Goal: Information Seeking & Learning: Learn about a topic

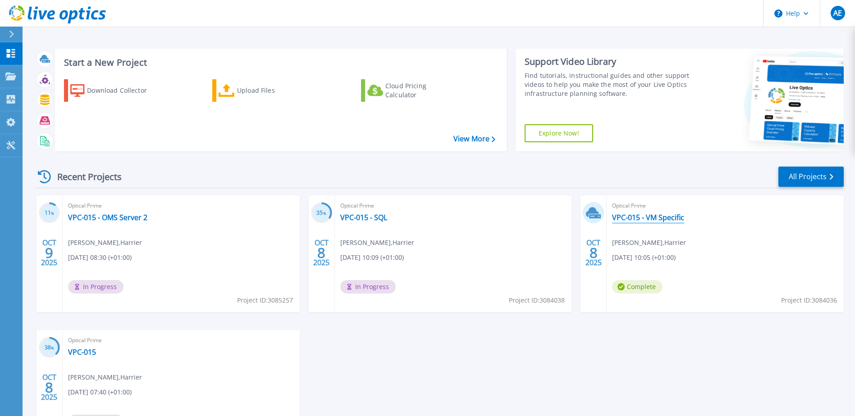
click at [651, 220] on link "VPC-015 - VM Specific" at bounding box center [648, 217] width 72 height 9
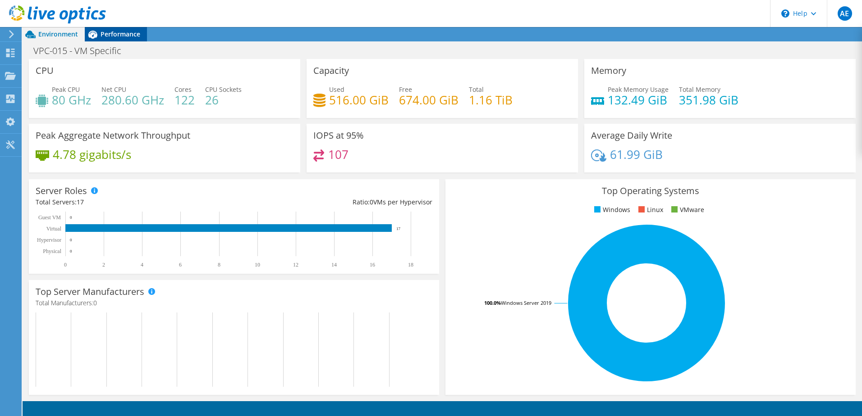
click at [109, 37] on span "Performance" at bounding box center [120, 34] width 40 height 9
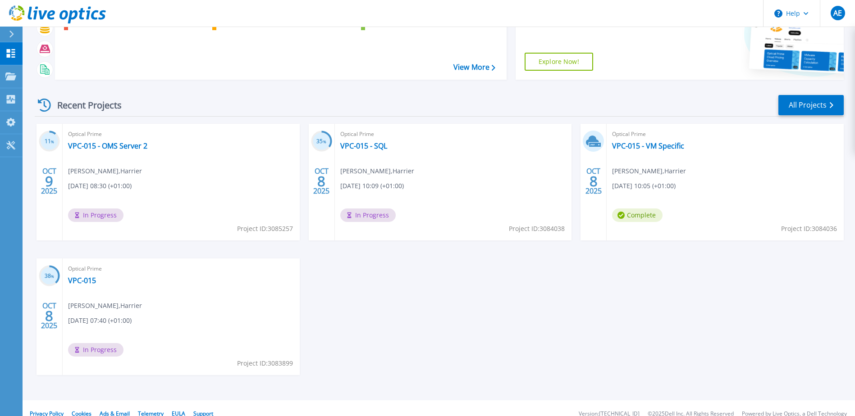
scroll to position [83, 0]
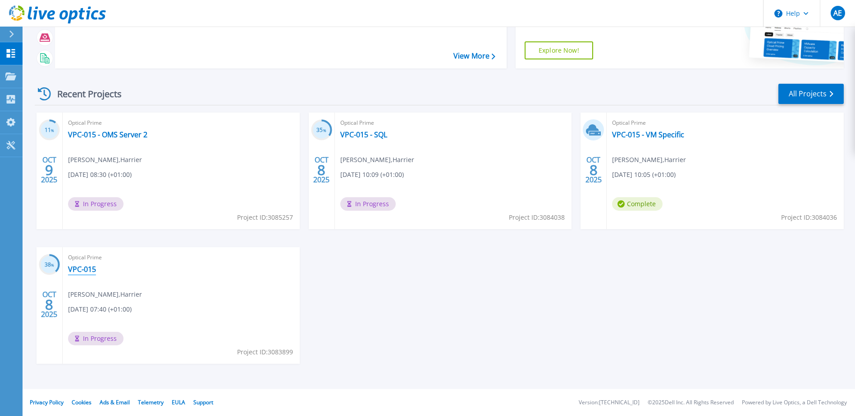
click at [82, 269] on link "VPC-015" at bounding box center [82, 269] width 28 height 9
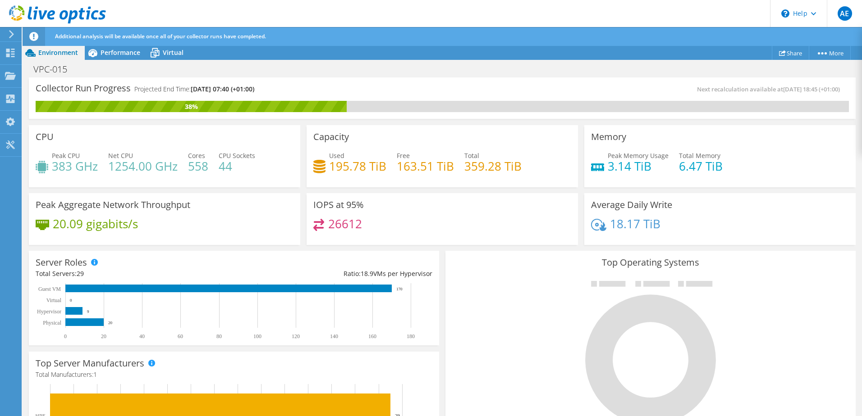
scroll to position [45, 0]
click at [127, 53] on span "Performance" at bounding box center [120, 52] width 40 height 9
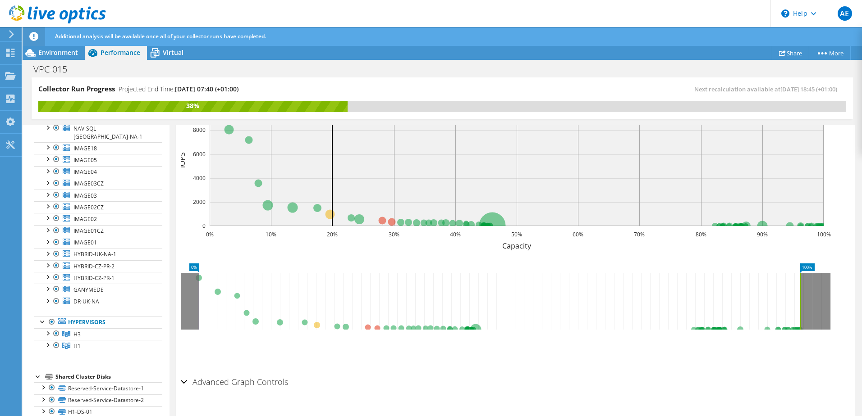
scroll to position [0, 0]
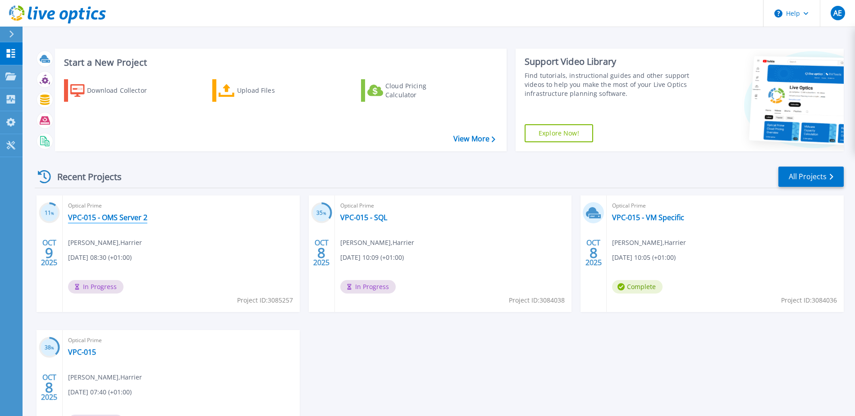
click at [132, 220] on link "VPC-015 - OMS Server 2" at bounding box center [107, 217] width 79 height 9
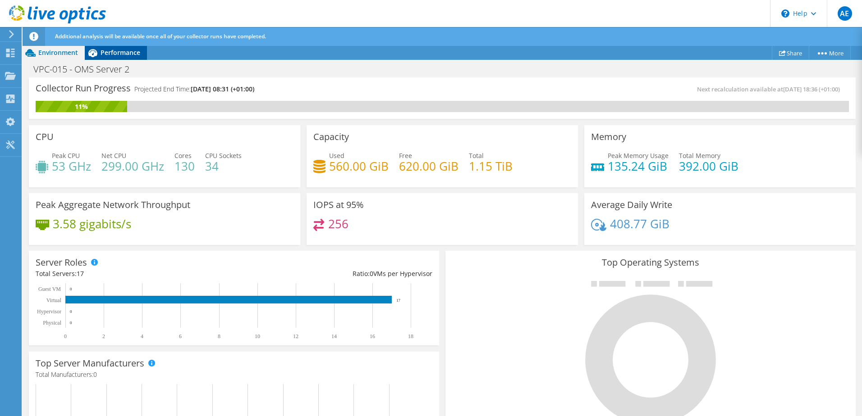
click at [107, 53] on span "Performance" at bounding box center [120, 52] width 40 height 9
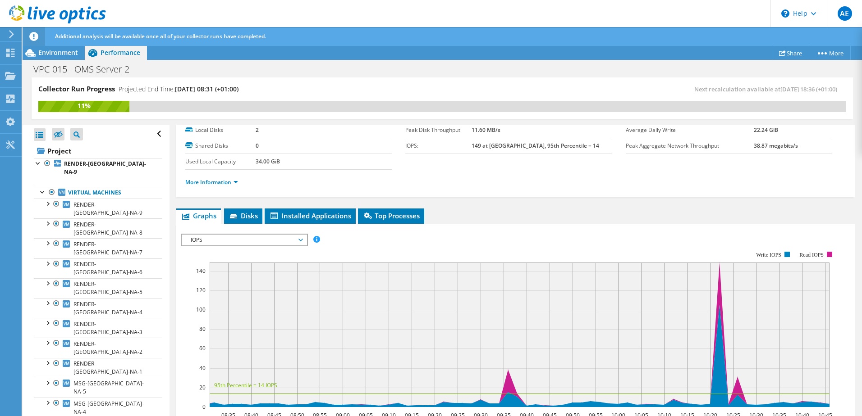
scroll to position [90, 0]
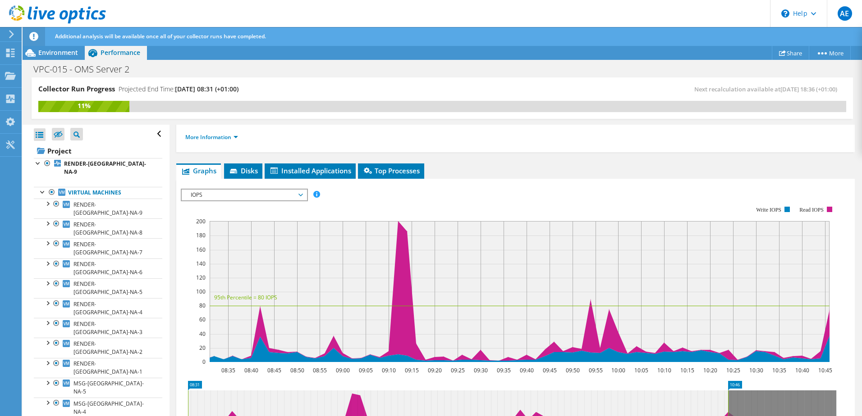
click at [238, 195] on span "IOPS" at bounding box center [244, 195] width 116 height 11
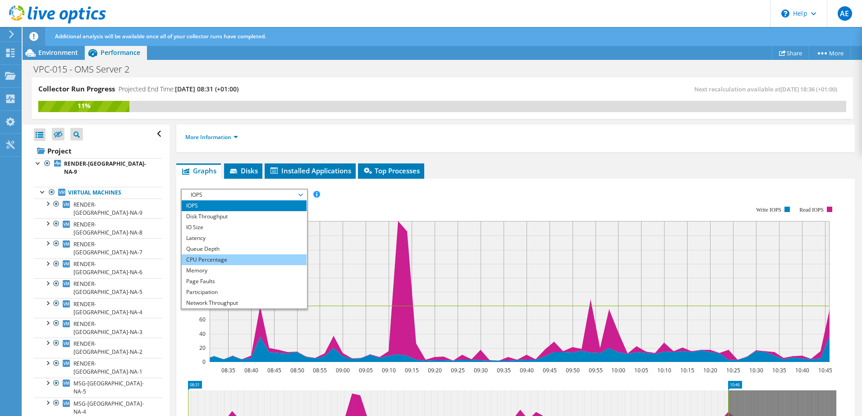
click at [224, 263] on li "CPU Percentage" at bounding box center [244, 260] width 125 height 11
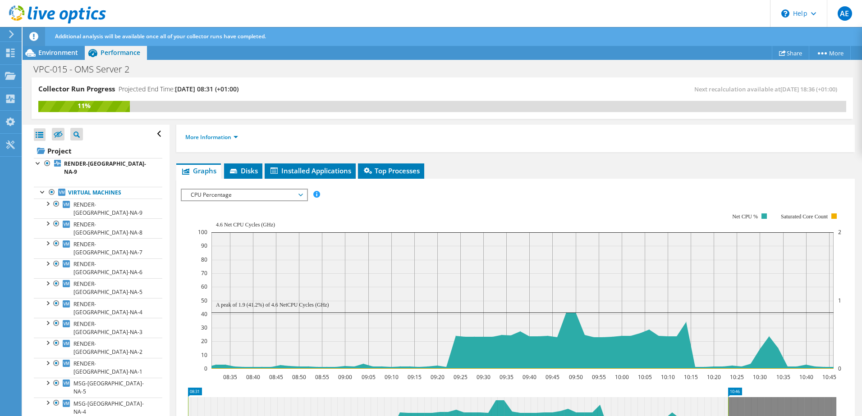
click at [92, 416] on span "MSG-UK-NA-3" at bounding box center [91, 424] width 36 height 8
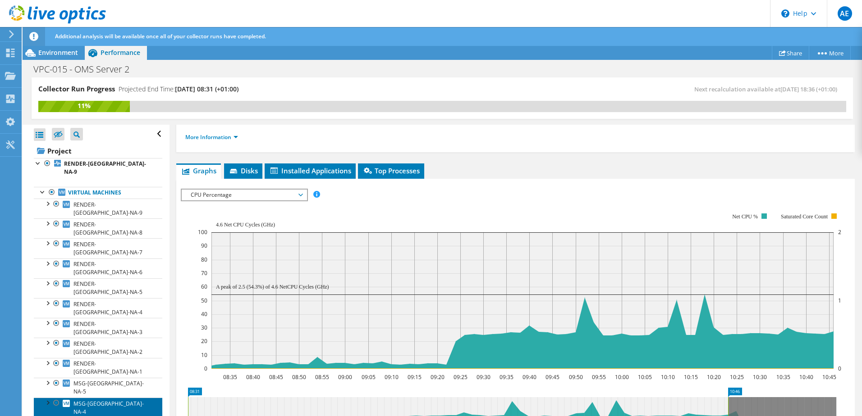
click at [95, 400] on span "MSG-[GEOGRAPHIC_DATA]-NA-4" at bounding box center [108, 408] width 70 height 16
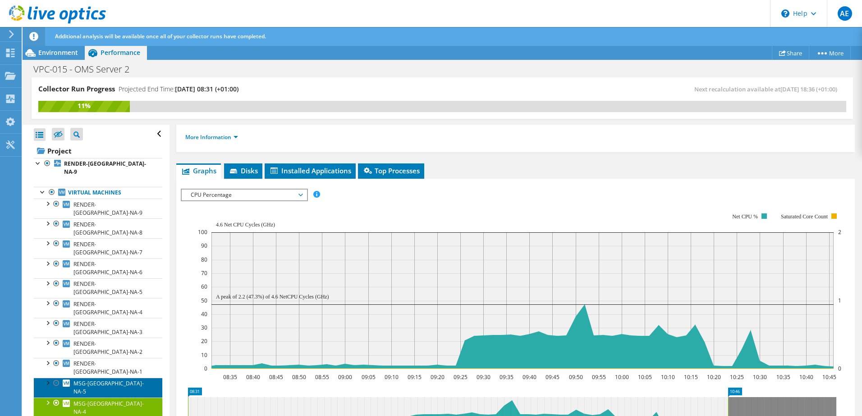
click at [92, 380] on span "MSG-[GEOGRAPHIC_DATA]-NA-5" at bounding box center [108, 388] width 70 height 16
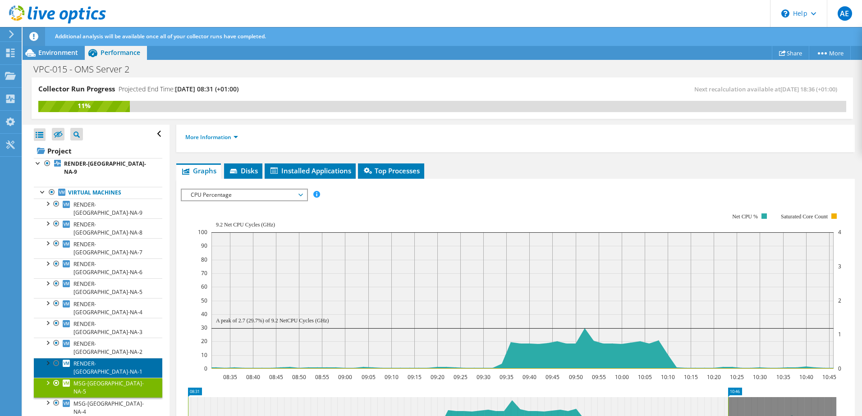
click at [91, 360] on span "RENDER-[GEOGRAPHIC_DATA]-NA-1" at bounding box center [107, 368] width 69 height 16
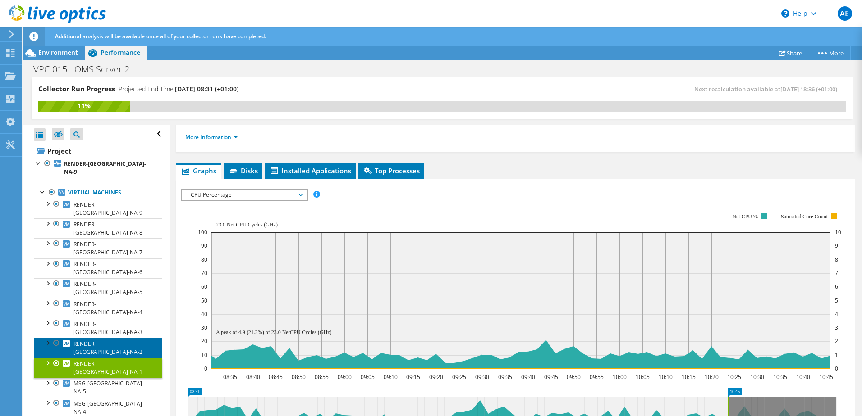
click at [96, 340] on span "RENDER-[GEOGRAPHIC_DATA]-NA-2" at bounding box center [107, 348] width 69 height 16
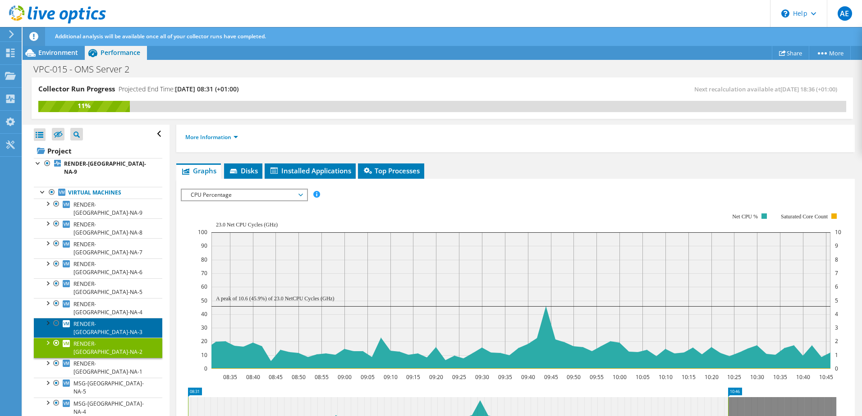
click at [96, 320] on span "RENDER-[GEOGRAPHIC_DATA]-NA-3" at bounding box center [107, 328] width 69 height 16
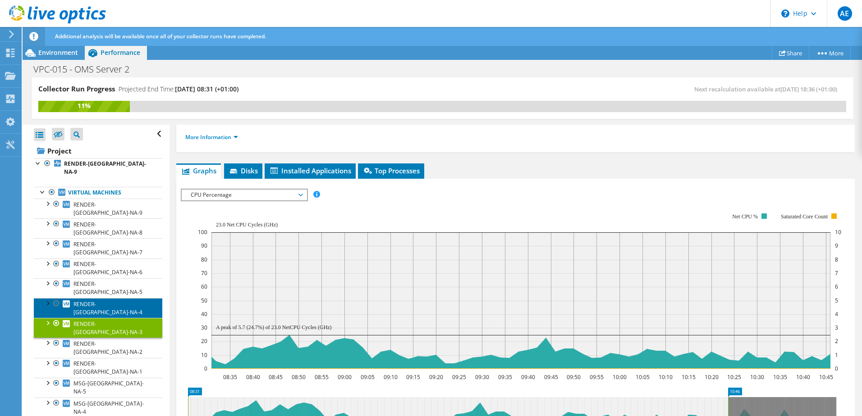
click at [93, 301] on span "RENDER-[GEOGRAPHIC_DATA]-NA-4" at bounding box center [107, 309] width 69 height 16
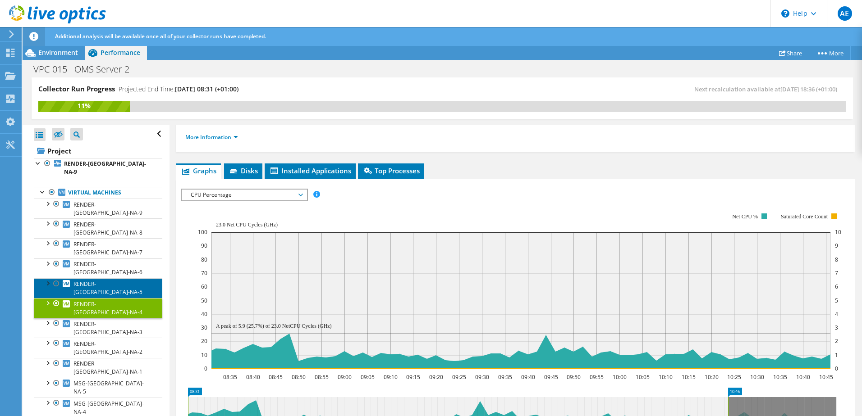
click at [99, 279] on link "RENDER-[GEOGRAPHIC_DATA]-NA-5" at bounding box center [98, 289] width 128 height 20
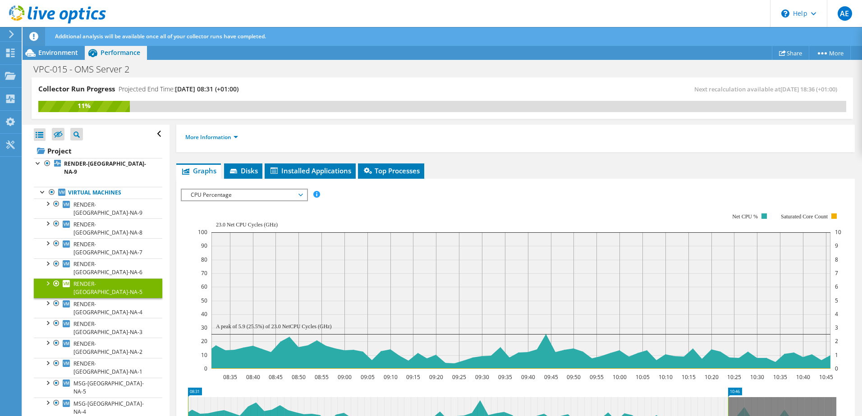
click at [97, 279] on link "RENDER-[GEOGRAPHIC_DATA]-NA-5" at bounding box center [98, 289] width 128 height 20
click at [102, 260] on span "RENDER-[GEOGRAPHIC_DATA]-NA-6" at bounding box center [107, 268] width 69 height 16
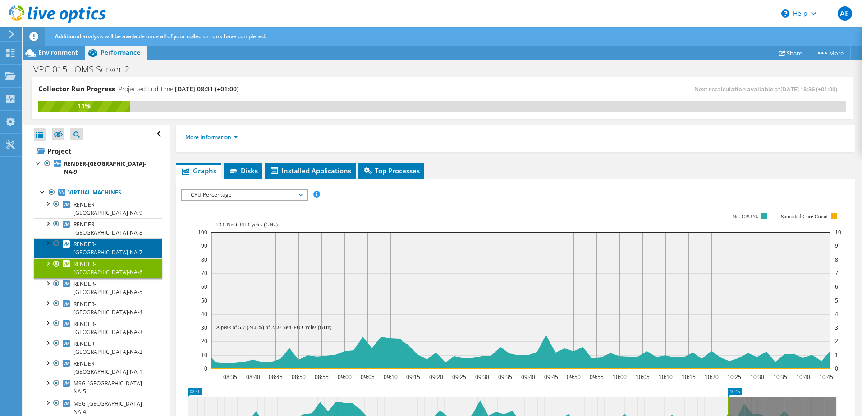
click at [103, 241] on span "RENDER-[GEOGRAPHIC_DATA]-NA-7" at bounding box center [107, 249] width 69 height 16
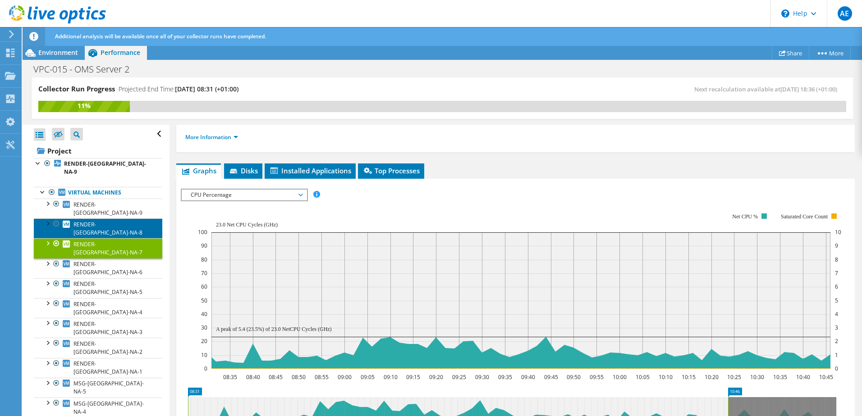
click at [100, 221] on span "RENDER-[GEOGRAPHIC_DATA]-NA-8" at bounding box center [107, 229] width 69 height 16
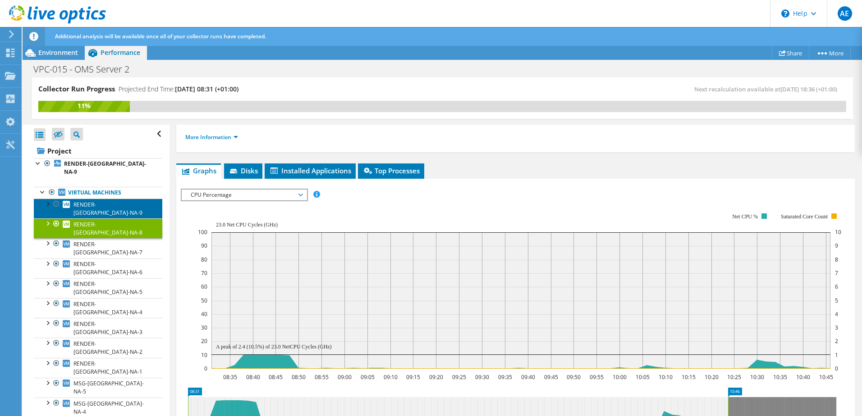
click at [99, 201] on span "RENDER-[GEOGRAPHIC_DATA]-NA-9" at bounding box center [107, 209] width 69 height 16
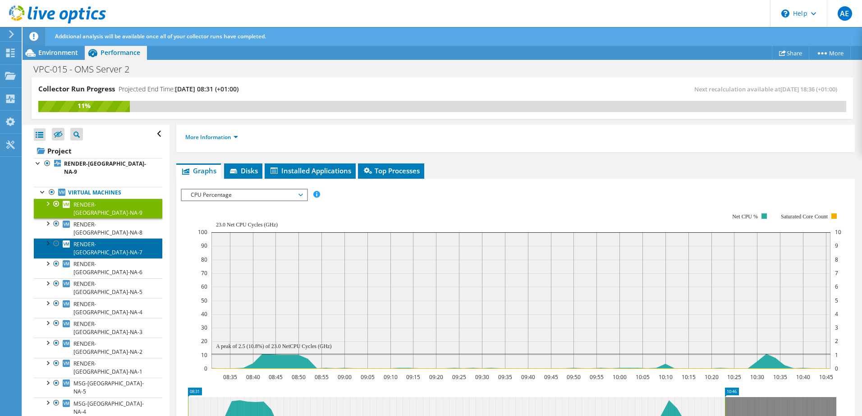
click at [97, 238] on link "RENDER-[GEOGRAPHIC_DATA]-NA-7" at bounding box center [98, 248] width 128 height 20
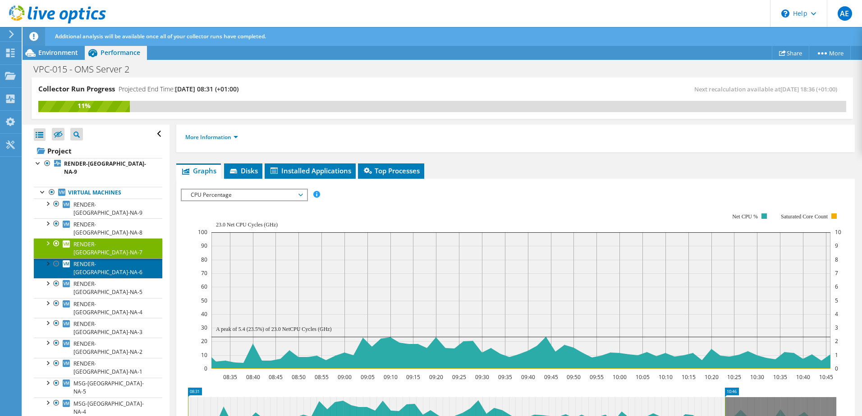
click at [100, 260] on span "RENDER-[GEOGRAPHIC_DATA]-NA-6" at bounding box center [107, 268] width 69 height 16
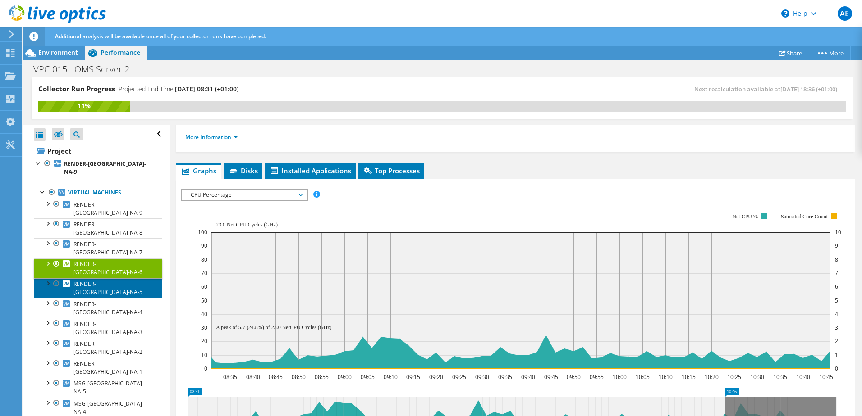
click at [100, 280] on span "RENDER-[GEOGRAPHIC_DATA]-NA-5" at bounding box center [107, 288] width 69 height 16
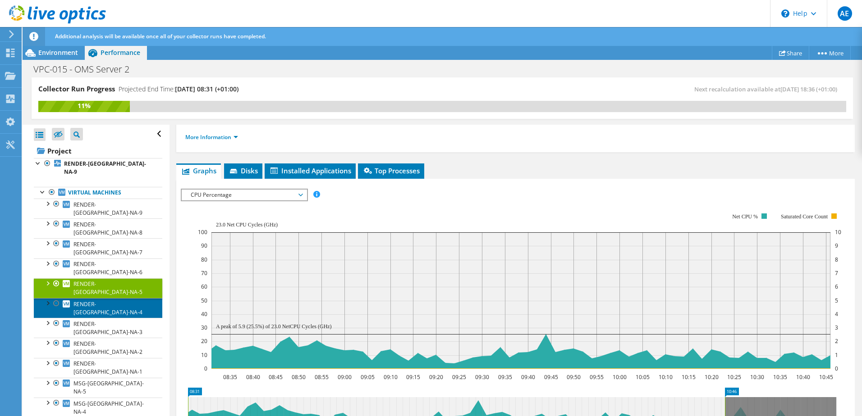
click at [95, 298] on link "RENDER-[GEOGRAPHIC_DATA]-NA-4" at bounding box center [98, 308] width 128 height 20
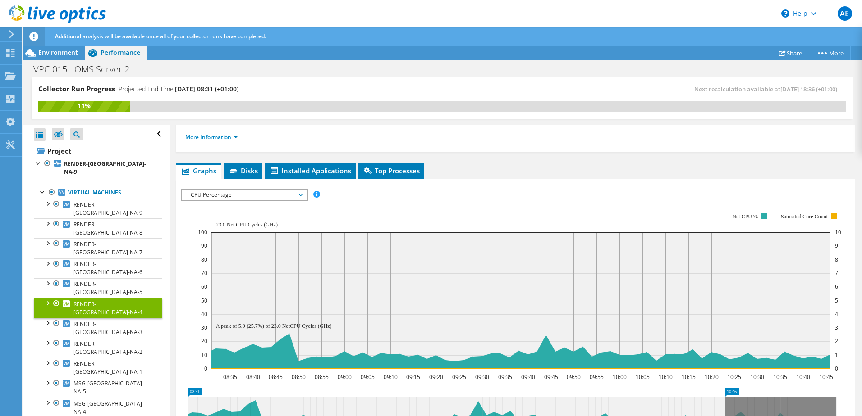
click at [95, 298] on link "RENDER-[GEOGRAPHIC_DATA]-NA-4" at bounding box center [98, 308] width 128 height 20
click at [99, 318] on link "RENDER-[GEOGRAPHIC_DATA]-NA-3" at bounding box center [98, 328] width 128 height 20
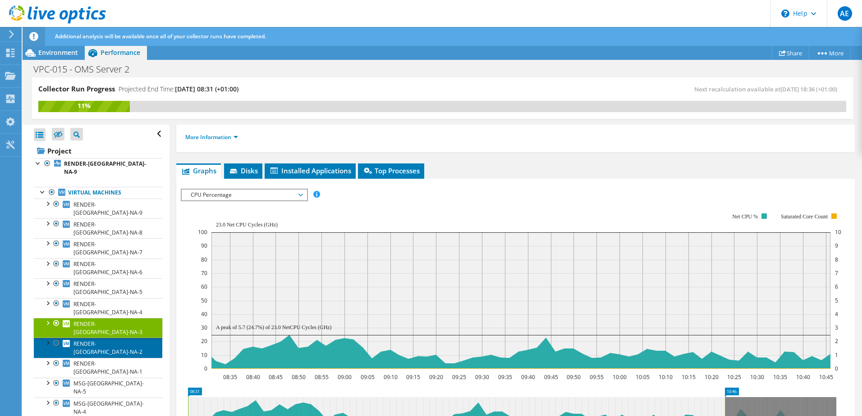
click at [96, 340] on span "RENDER-[GEOGRAPHIC_DATA]-NA-2" at bounding box center [107, 348] width 69 height 16
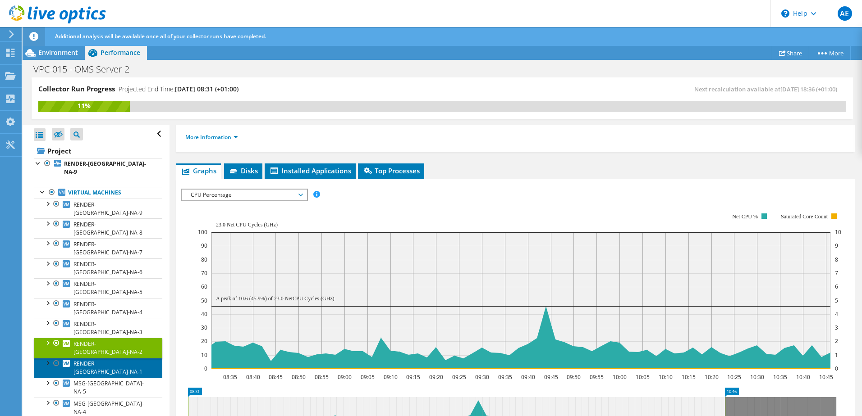
click at [92, 358] on link "RENDER-[GEOGRAPHIC_DATA]-NA-1" at bounding box center [98, 368] width 128 height 20
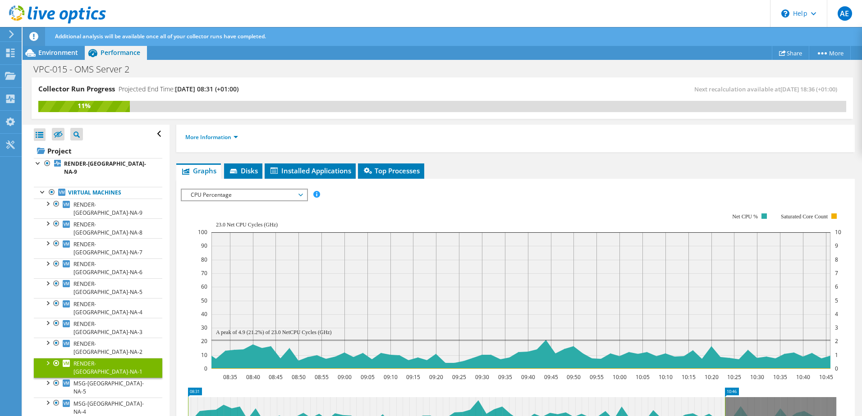
click at [91, 360] on span "RENDER-[GEOGRAPHIC_DATA]-NA-1" at bounding box center [107, 368] width 69 height 16
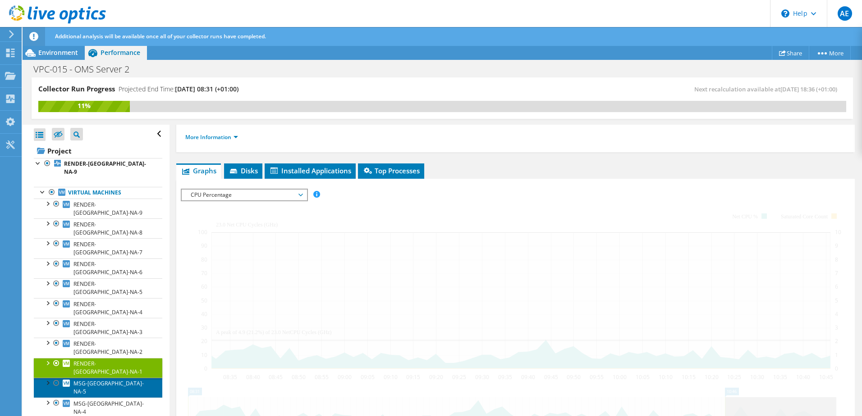
click at [91, 380] on span "MSG-[GEOGRAPHIC_DATA]-NA-5" at bounding box center [108, 388] width 70 height 16
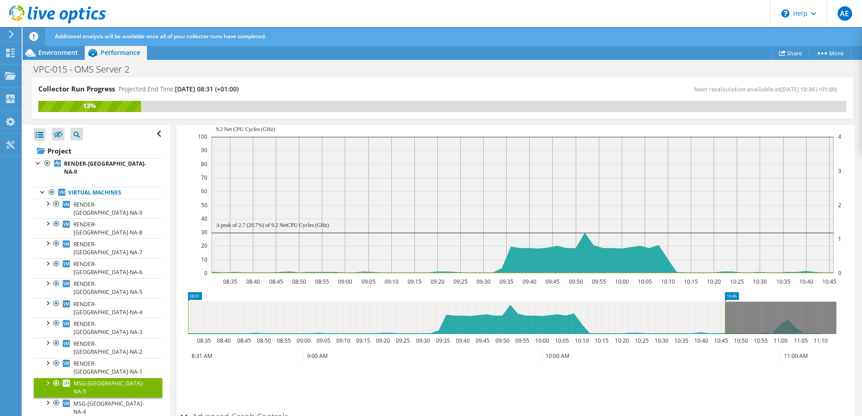
scroll to position [225, 0]
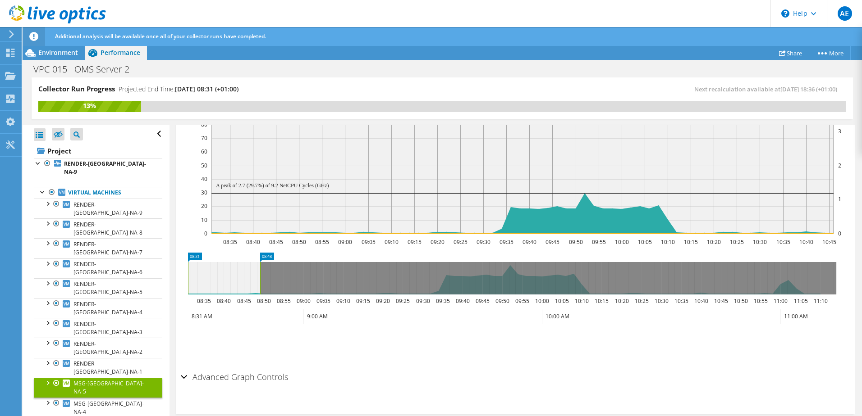
drag, startPoint x: 724, startPoint y: 278, endPoint x: 257, endPoint y: 291, distance: 467.5
click at [258, 291] on rect at bounding box center [260, 278] width 4 height 32
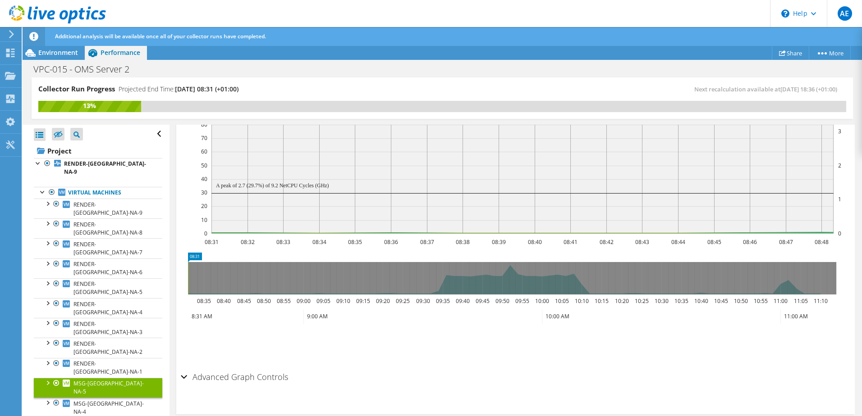
drag, startPoint x: 251, startPoint y: 292, endPoint x: 178, endPoint y: 293, distance: 72.6
click at [179, 293] on section "IOPS Disk Throughput IO Size Latency Queue Depth CPU Percentage Memory Page Fau…" at bounding box center [515, 229] width 678 height 371
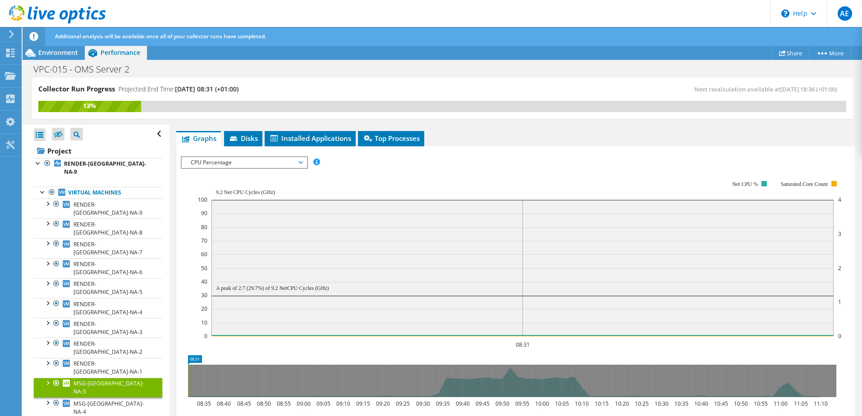
scroll to position [180, 0]
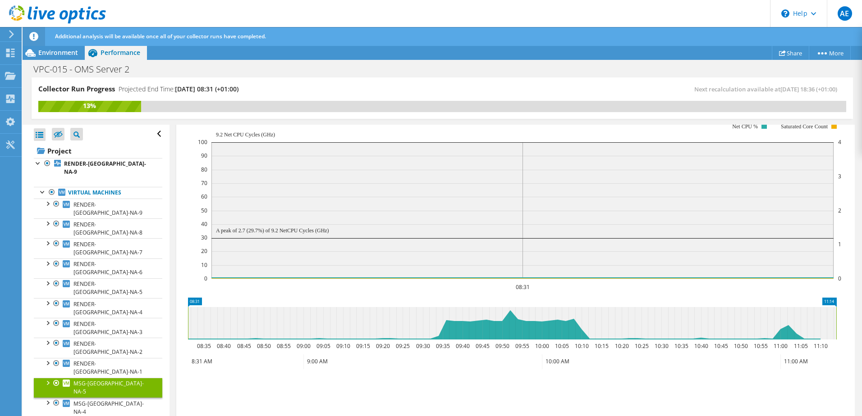
drag, startPoint x: 187, startPoint y: 318, endPoint x: 863, endPoint y: 363, distance: 677.5
click at [861, 363] on html "AE End User Ash Earl ashley.earl@theharriergroup.com Harrier My Profile Log Out…" at bounding box center [431, 208] width 862 height 416
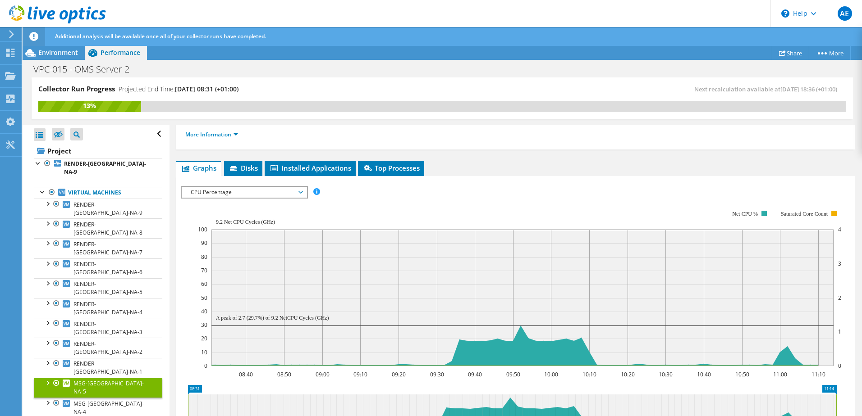
scroll to position [90, 0]
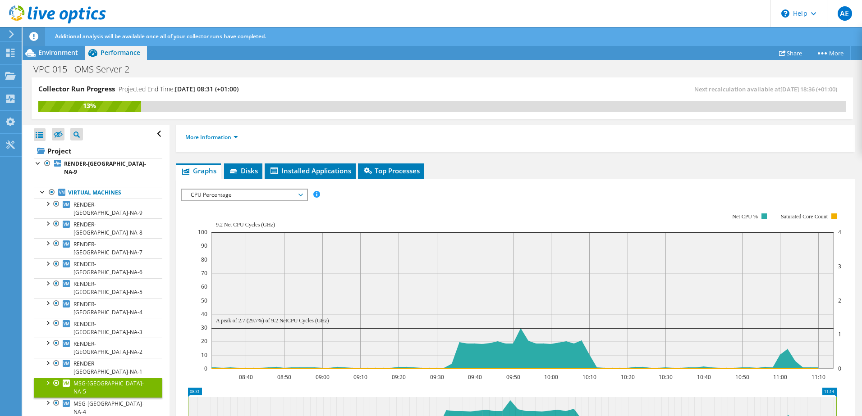
click at [248, 192] on span "CPU Percentage" at bounding box center [244, 195] width 116 height 11
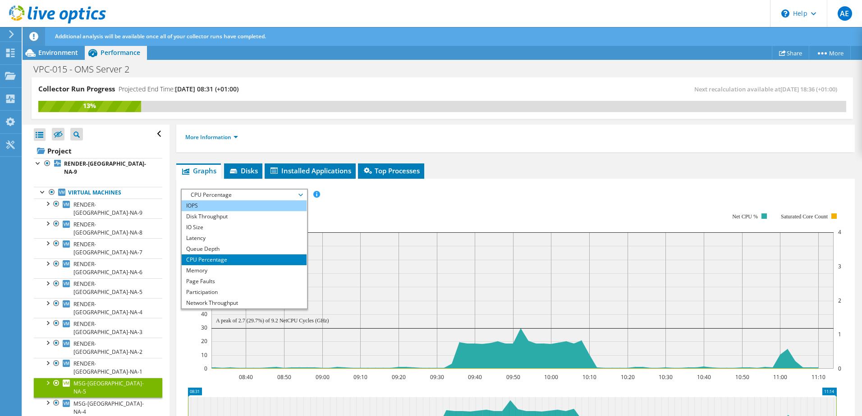
click at [220, 206] on li "IOPS" at bounding box center [244, 206] width 125 height 11
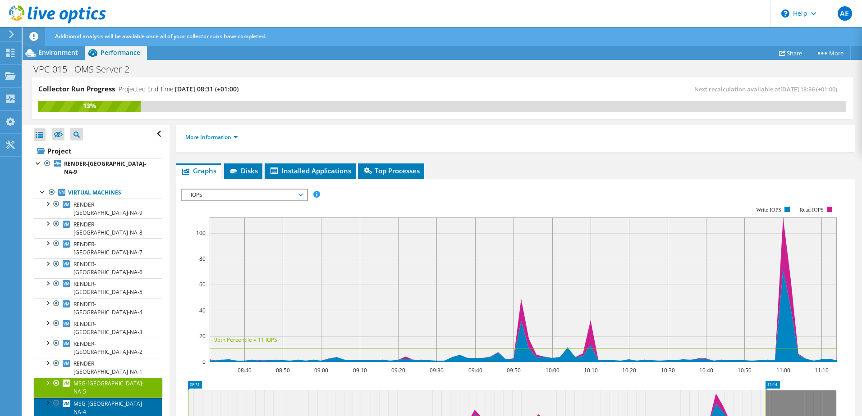
click at [101, 400] on span "MSG-[GEOGRAPHIC_DATA]-NA-4" at bounding box center [108, 408] width 70 height 16
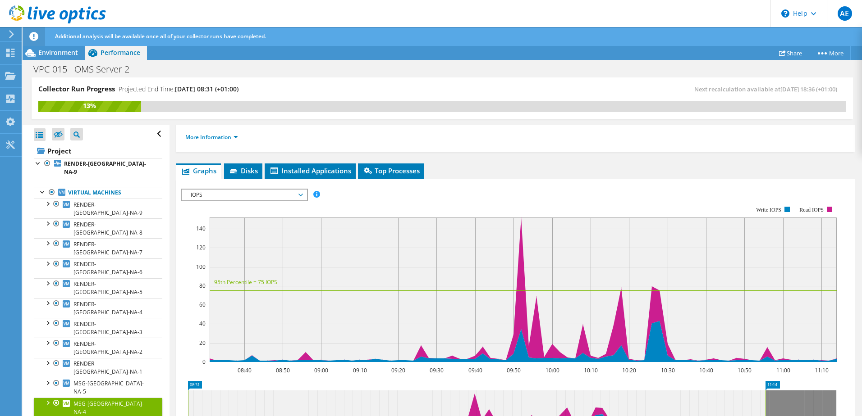
click at [105, 416] on span "MSG-UK-NA-3" at bounding box center [91, 424] width 36 height 8
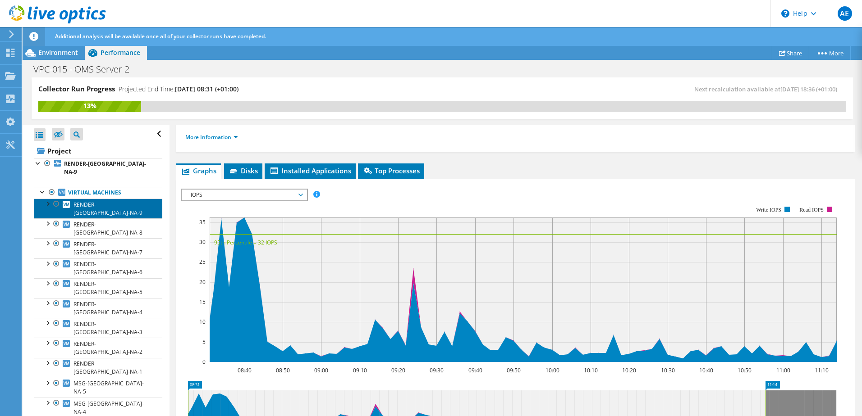
click at [99, 201] on span "RENDER-[GEOGRAPHIC_DATA]-NA-9" at bounding box center [107, 209] width 69 height 16
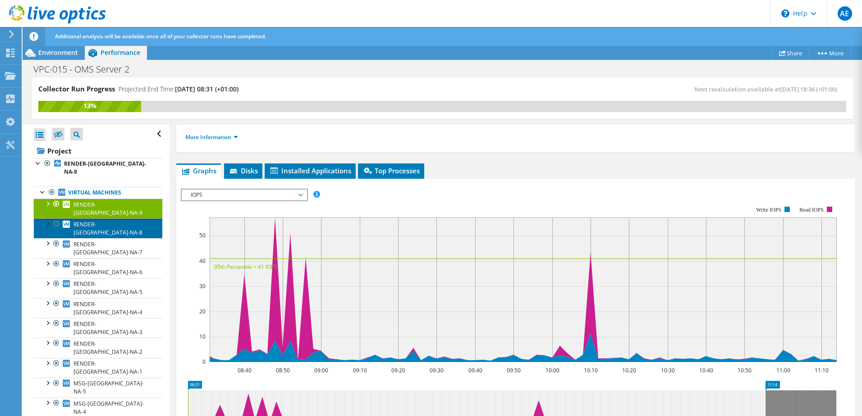
click at [105, 221] on span "RENDER-[GEOGRAPHIC_DATA]-NA-8" at bounding box center [107, 229] width 69 height 16
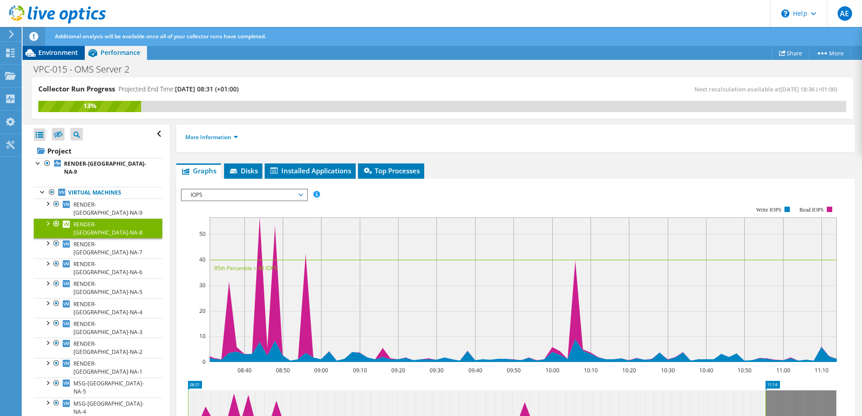
click at [60, 54] on span "Environment" at bounding box center [58, 52] width 40 height 9
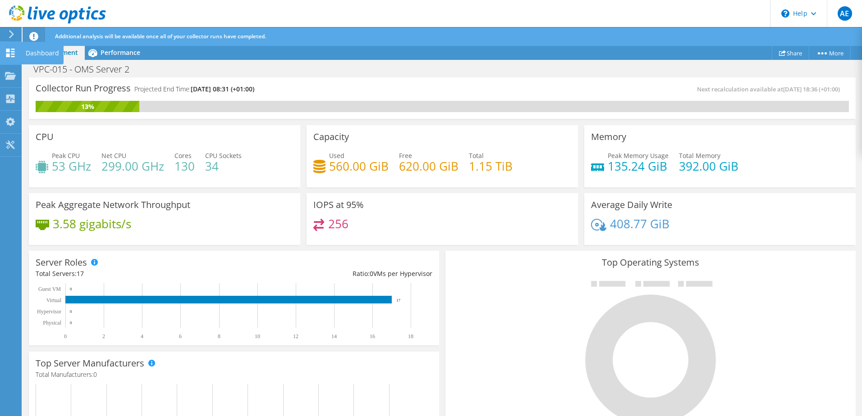
click at [12, 54] on use at bounding box center [10, 53] width 9 height 9
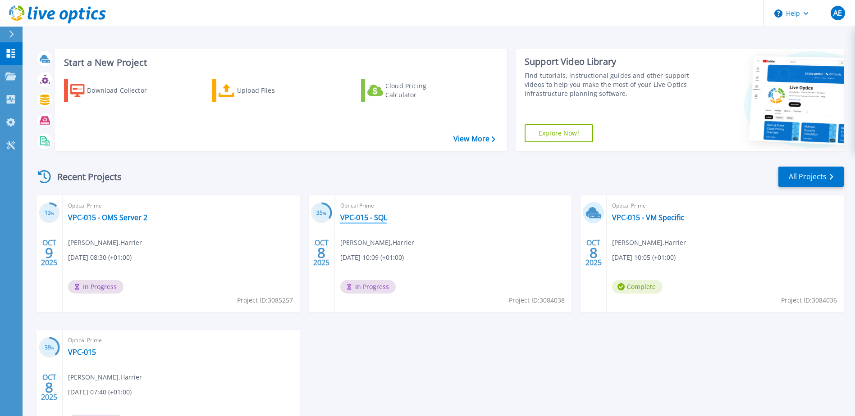
click at [372, 220] on link "VPC-015 - SQL" at bounding box center [363, 217] width 47 height 9
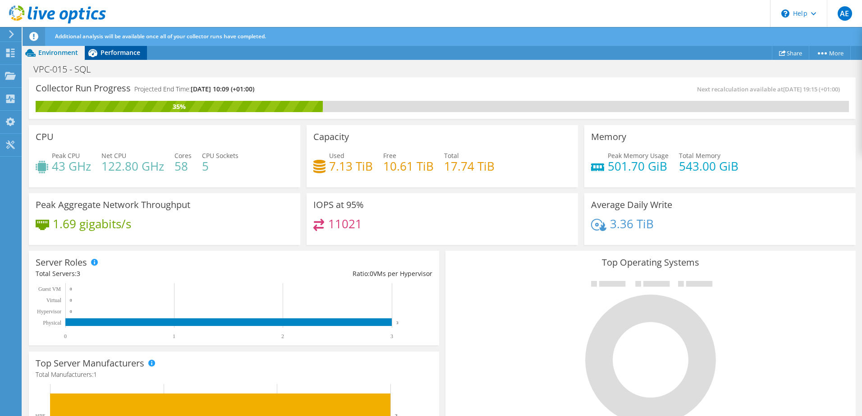
click at [116, 57] on div "Performance" at bounding box center [116, 53] width 62 height 14
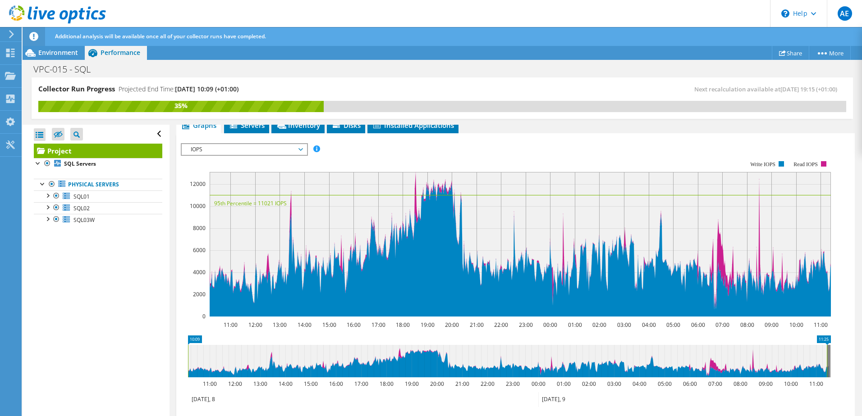
scroll to position [180, 0]
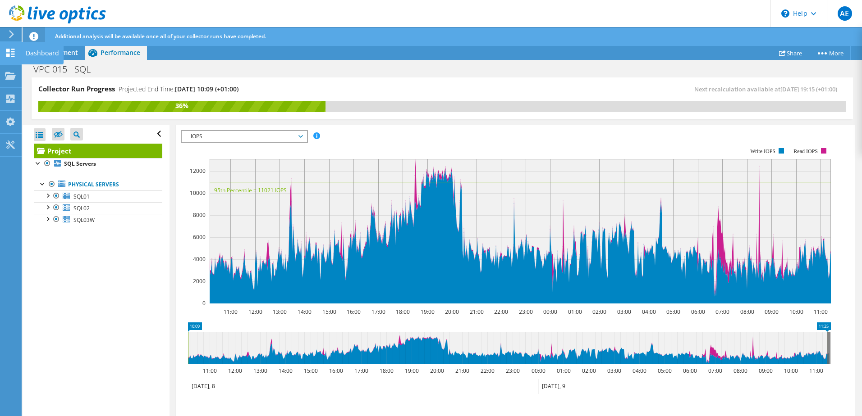
click at [11, 53] on icon at bounding box center [10, 53] width 11 height 9
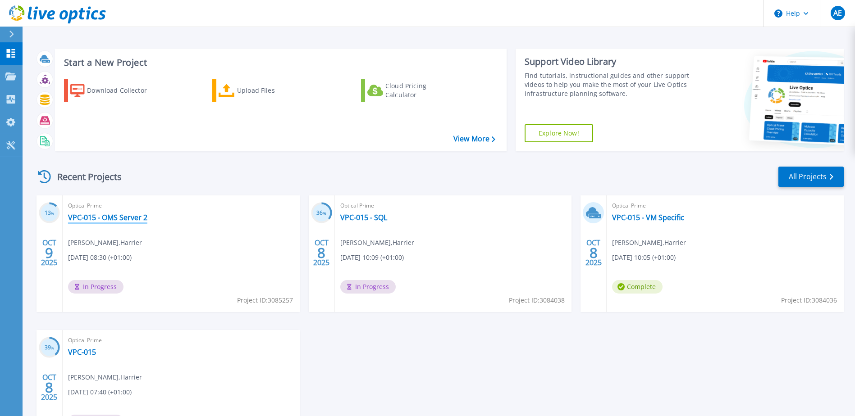
click at [123, 215] on link "VPC-015 - OMS Server 2" at bounding box center [107, 217] width 79 height 9
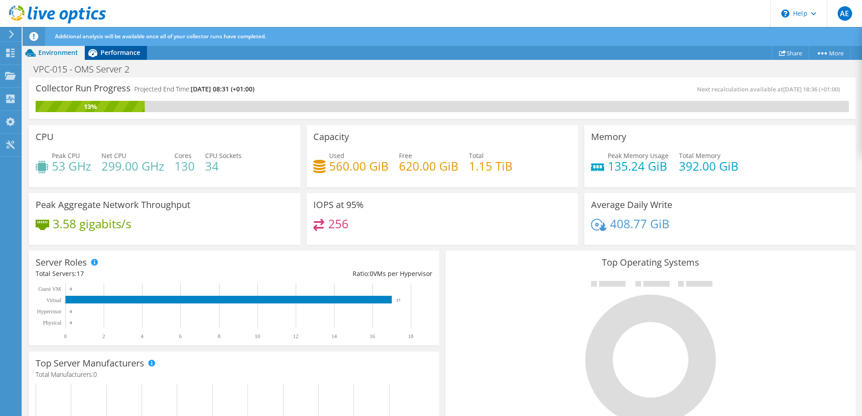
click at [115, 57] on div "Performance" at bounding box center [116, 53] width 62 height 14
